Goal: Information Seeking & Learning: Learn about a topic

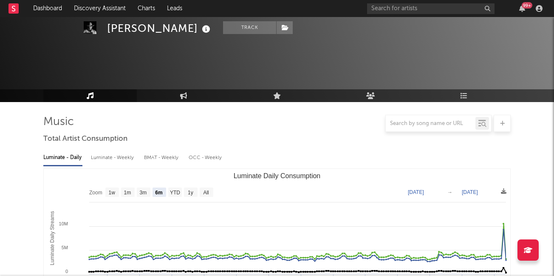
select select "6m"
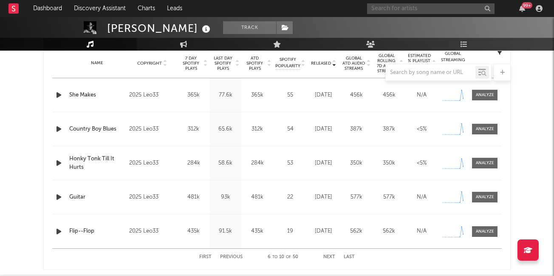
click at [398, 11] on input "text" at bounding box center [431, 8] width 128 height 11
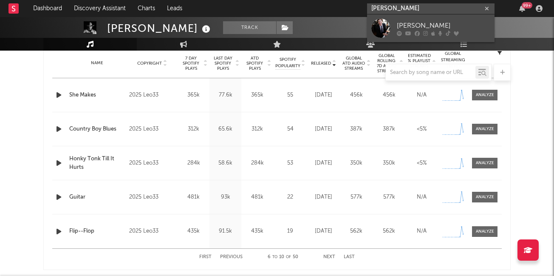
type input "[PERSON_NAME]"
click at [413, 30] on div "[PERSON_NAME]" at bounding box center [444, 25] width 94 height 10
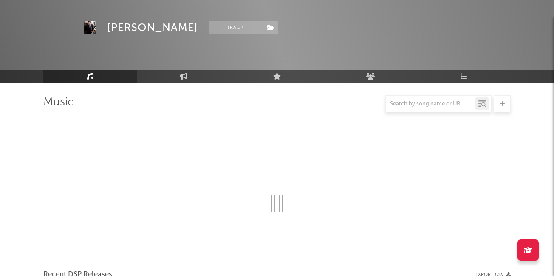
scroll to position [347, 0]
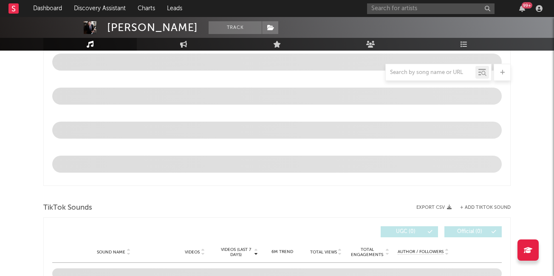
select select "6m"
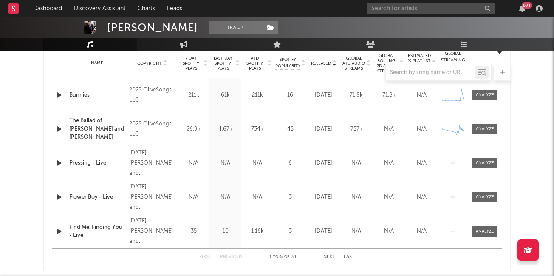
scroll to position [343, 0]
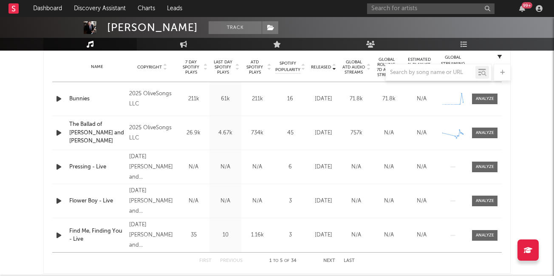
click at [486, 105] on div "Name Bunnies Copyright 2025 OliveSongs LLC Label OliveSongs LLC Album Names Bun…" at bounding box center [277, 99] width 450 height 34
click at [485, 100] on div at bounding box center [485, 99] width 18 height 6
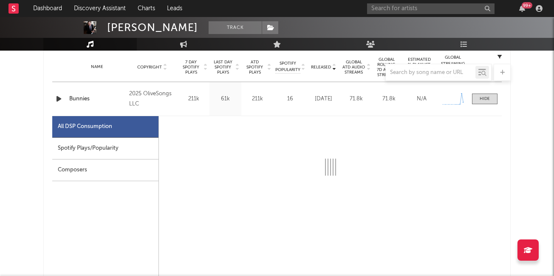
select select "1w"
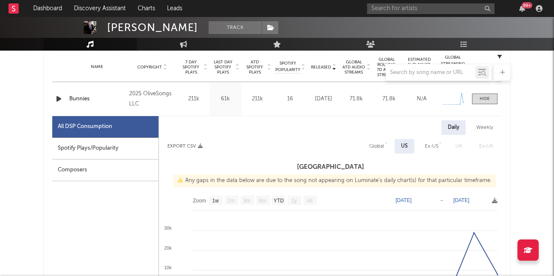
click at [127, 149] on div "Spotify Plays/Popularity" at bounding box center [105, 149] width 106 height 22
select select "1w"
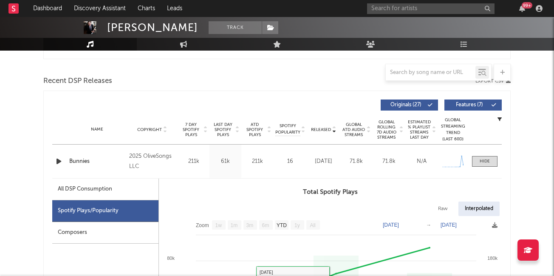
scroll to position [279, 0]
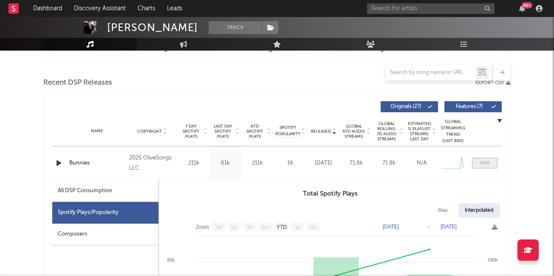
click at [479, 164] on span at bounding box center [485, 163] width 26 height 11
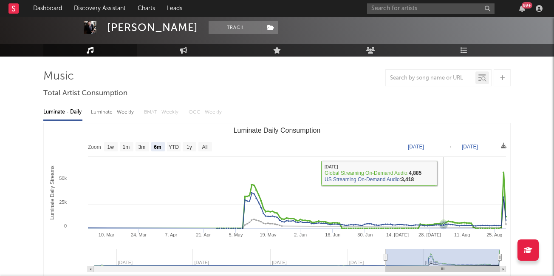
scroll to position [0, 0]
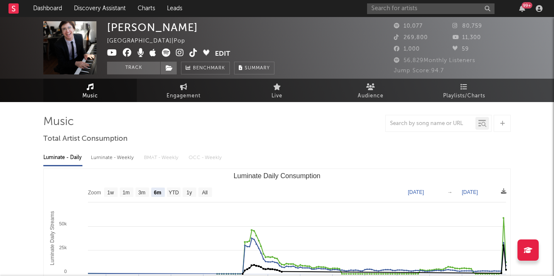
click at [178, 55] on icon at bounding box center [180, 52] width 8 height 9
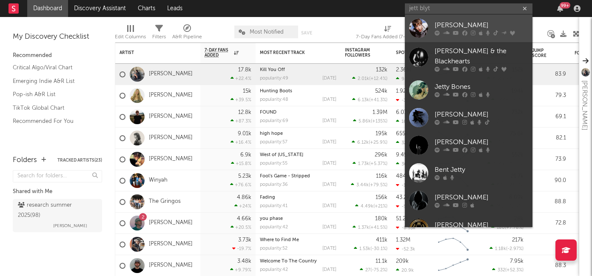
type input "jett blyt"
click at [441, 25] on div "Jett Blyton" at bounding box center [482, 25] width 94 height 10
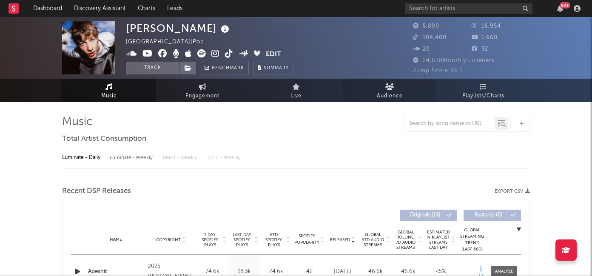
select select "1w"
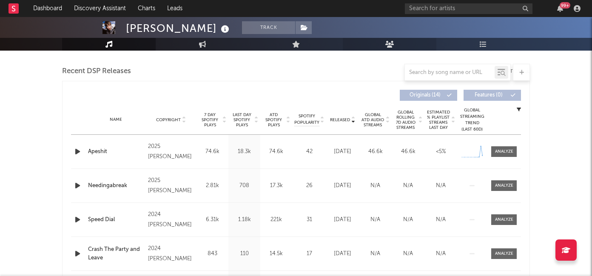
scroll to position [293, 0]
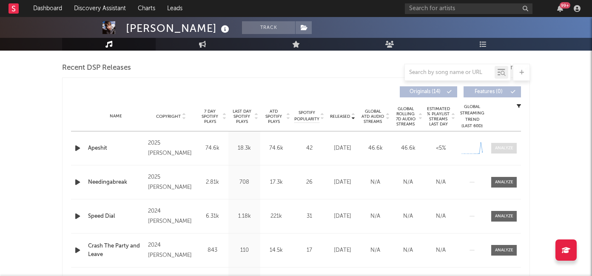
click at [496, 148] on div at bounding box center [504, 148] width 18 height 6
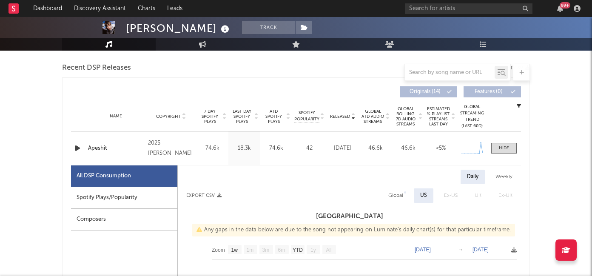
click at [84, 200] on div "Spotify Plays/Popularity" at bounding box center [124, 198] width 106 height 22
select select "1w"
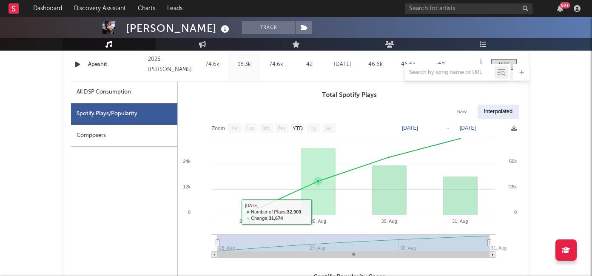
scroll to position [381, 0]
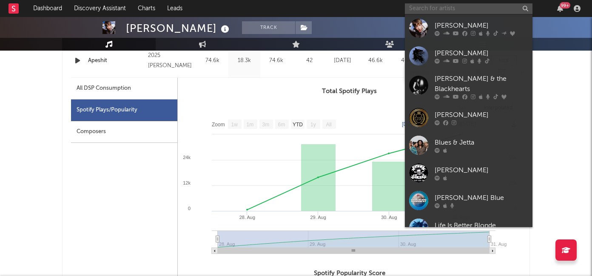
click at [428, 7] on input "text" at bounding box center [469, 8] width 128 height 11
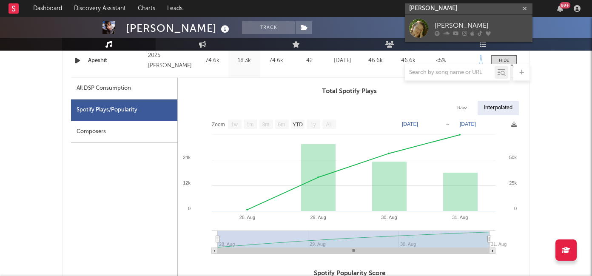
type input "ellie banke"
click at [433, 23] on link "Ellie Banke" at bounding box center [469, 28] width 128 height 28
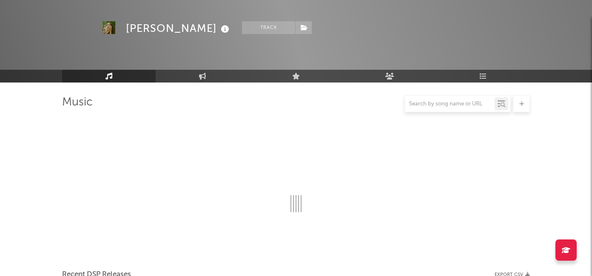
scroll to position [381, 0]
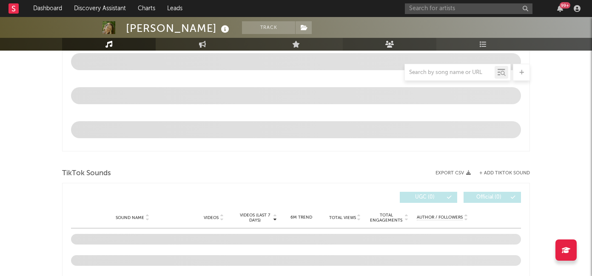
select select "6m"
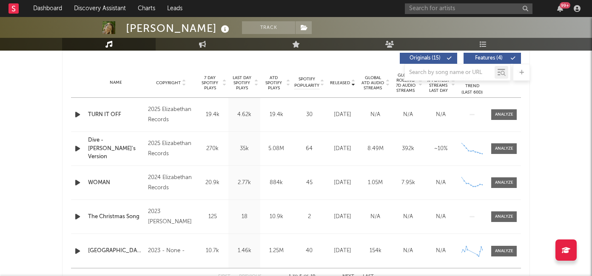
scroll to position [323, 0]
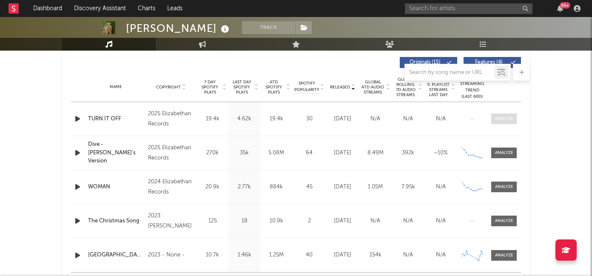
click at [505, 119] on div at bounding box center [504, 119] width 18 height 6
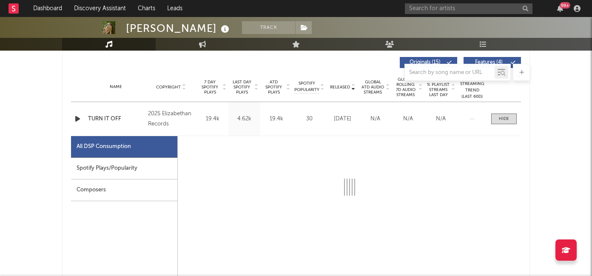
select select "1w"
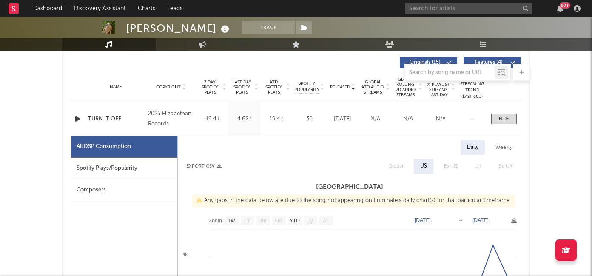
click at [133, 168] on div "Spotify Plays/Popularity" at bounding box center [124, 169] width 106 height 22
select select "1w"
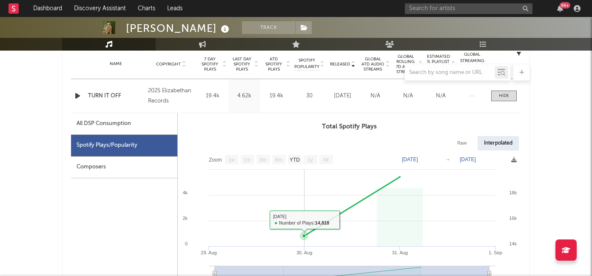
scroll to position [343, 0]
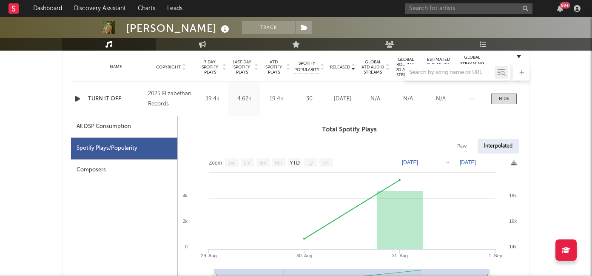
click at [466, 147] on div "Raw" at bounding box center [462, 146] width 23 height 14
select select "1w"
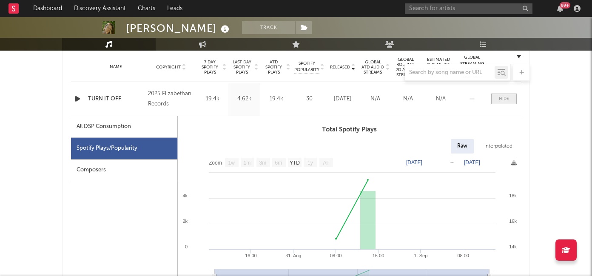
click at [498, 99] on span at bounding box center [504, 99] width 26 height 11
